Goal: Find specific page/section: Find specific page/section

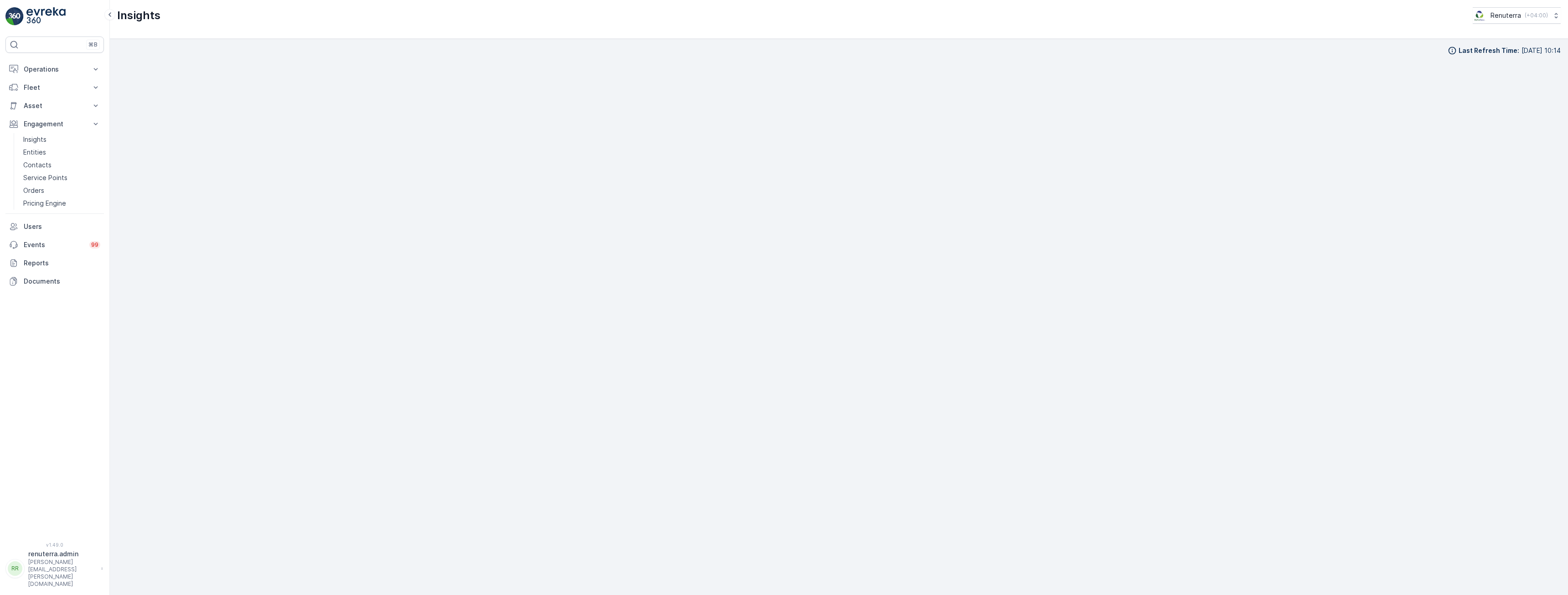
scroll to position [18, 0]
click at [41, 68] on p "Operations" at bounding box center [54, 70] width 62 height 9
click at [39, 113] on p "Routes & Tasks" at bounding box center [47, 111] width 47 height 9
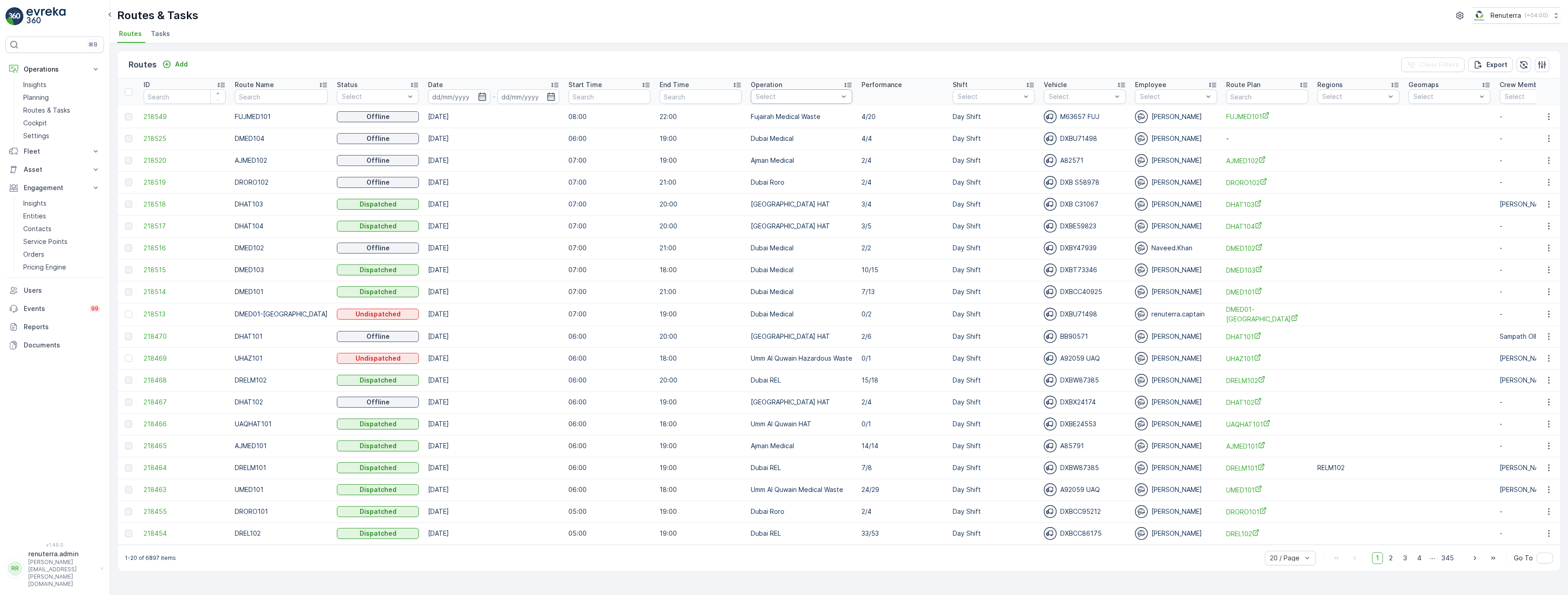
click at [823, 98] on div at bounding box center [797, 96] width 84 height 7
click at [785, 202] on p "Dubai Medical" at bounding box center [788, 202] width 45 height 9
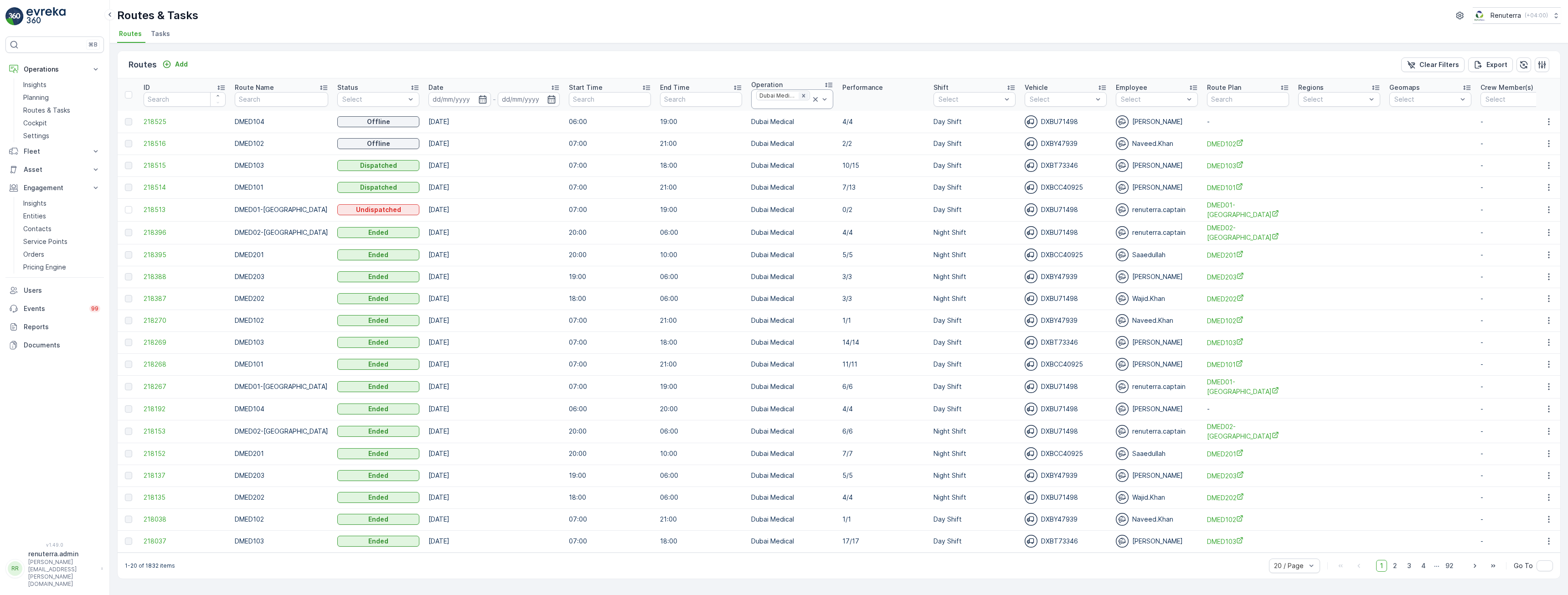
click at [800, 96] on icon "Remove Dubai Medical" at bounding box center [803, 96] width 7 height 7
